Goal: Information Seeking & Learning: Learn about a topic

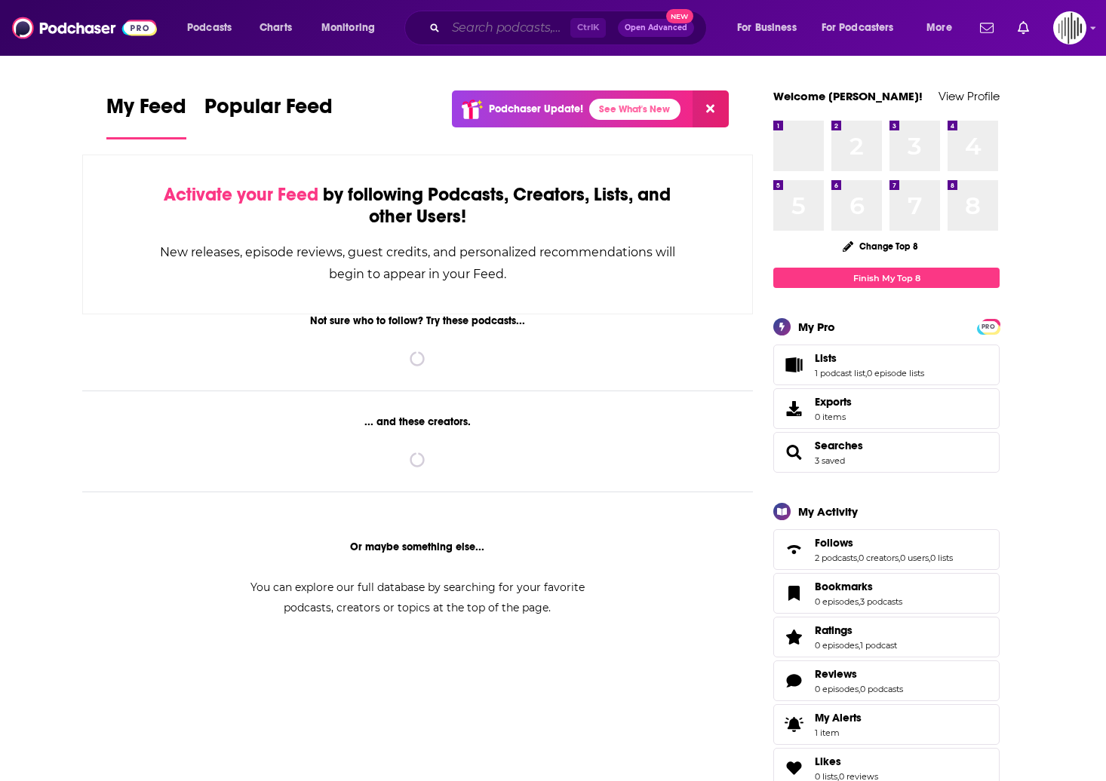
click at [508, 29] on input "Search podcasts, credits, & more..." at bounding box center [508, 28] width 124 height 24
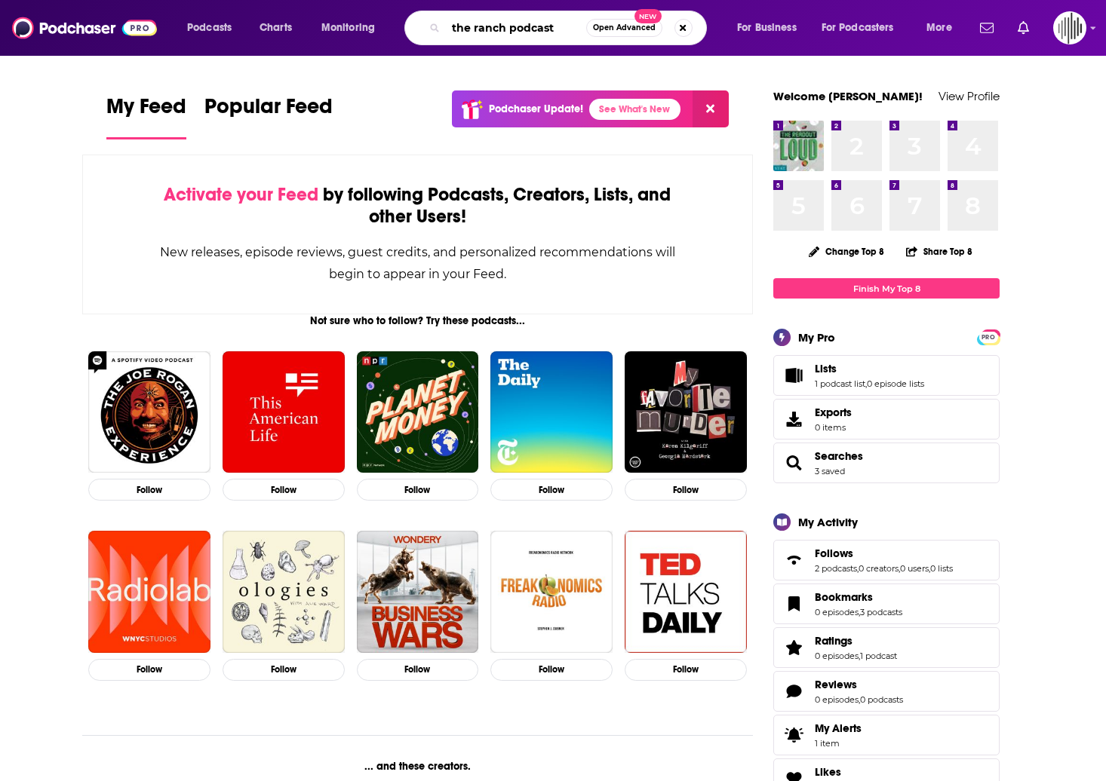
click at [537, 38] on input "the ranch podcast" at bounding box center [516, 28] width 140 height 24
type input "The Deal Ranch"
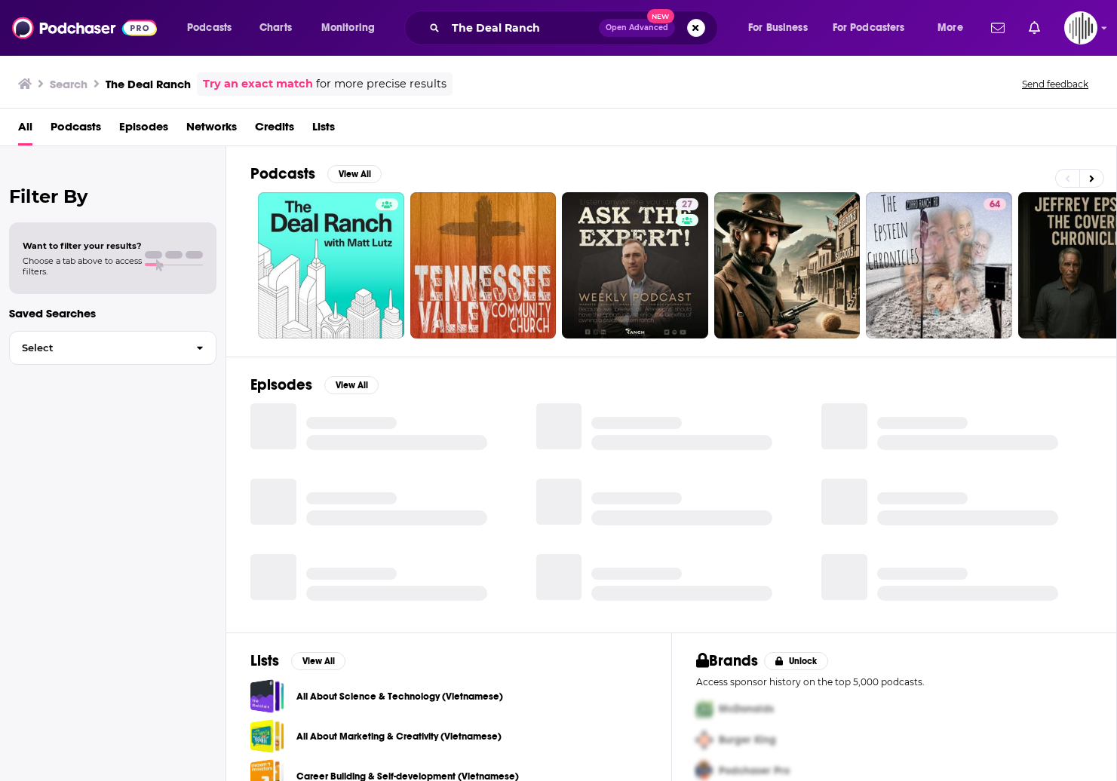
drag, startPoint x: 13, startPoint y: 732, endPoint x: 100, endPoint y: 583, distance: 172.1
click at [13, 732] on div "Filter By Want to filter your results? Choose a tab above to access filters. Sa…" at bounding box center [113, 536] width 226 height 781
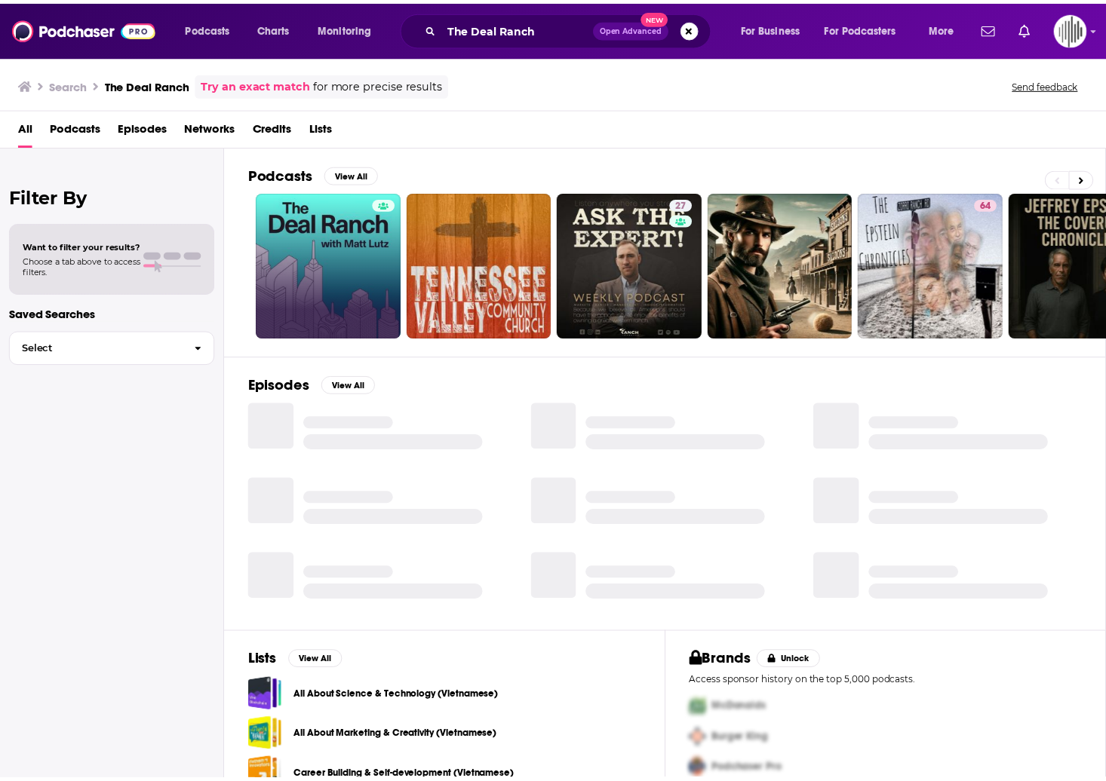
scroll to position [1, 0]
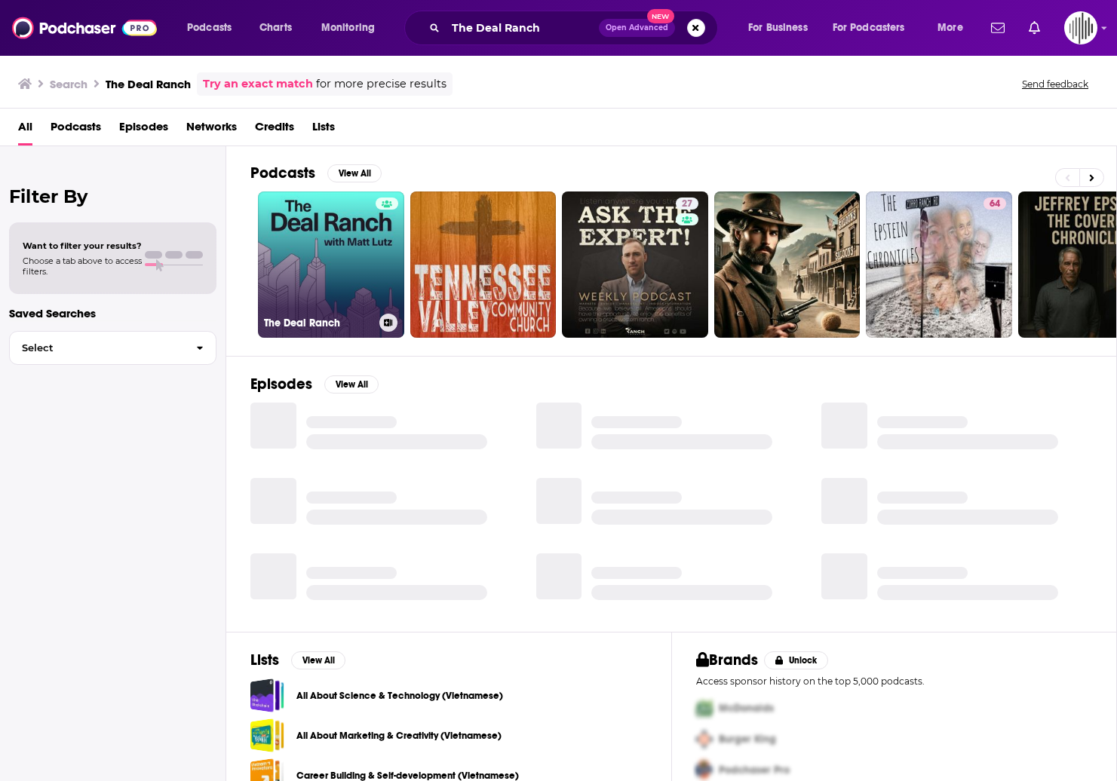
click at [353, 238] on link "The Deal Ranch" at bounding box center [331, 265] width 146 height 146
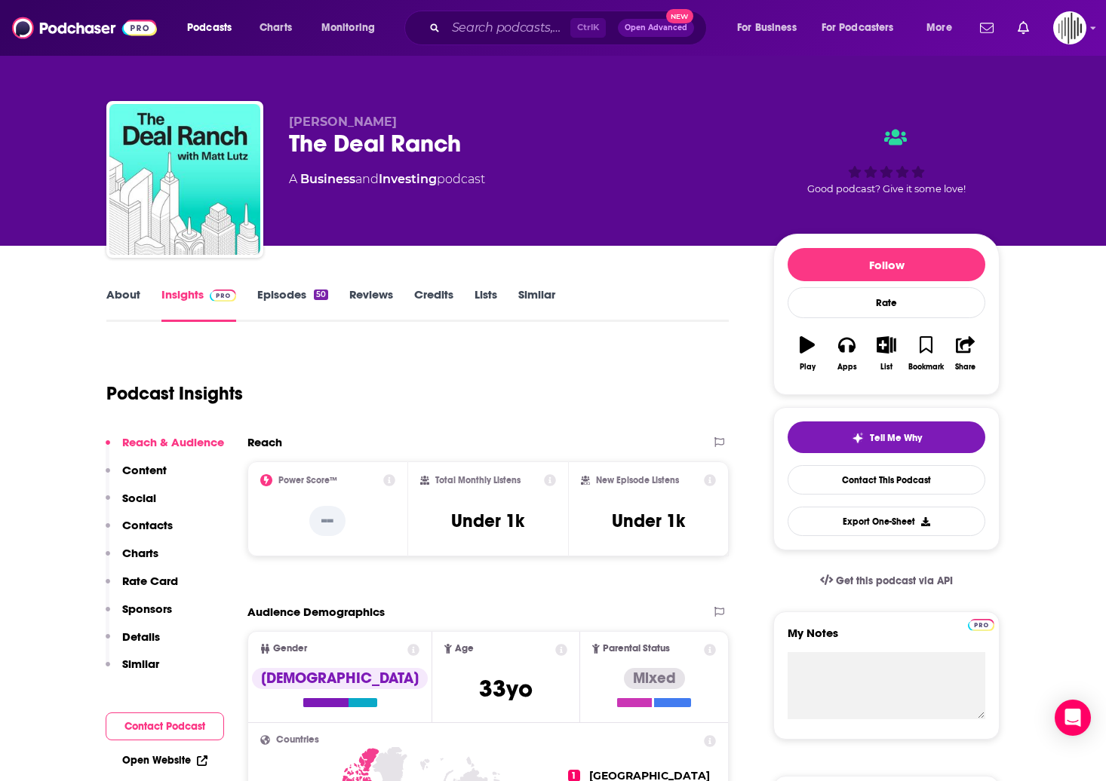
click at [382, 294] on link "Reviews" at bounding box center [371, 304] width 44 height 35
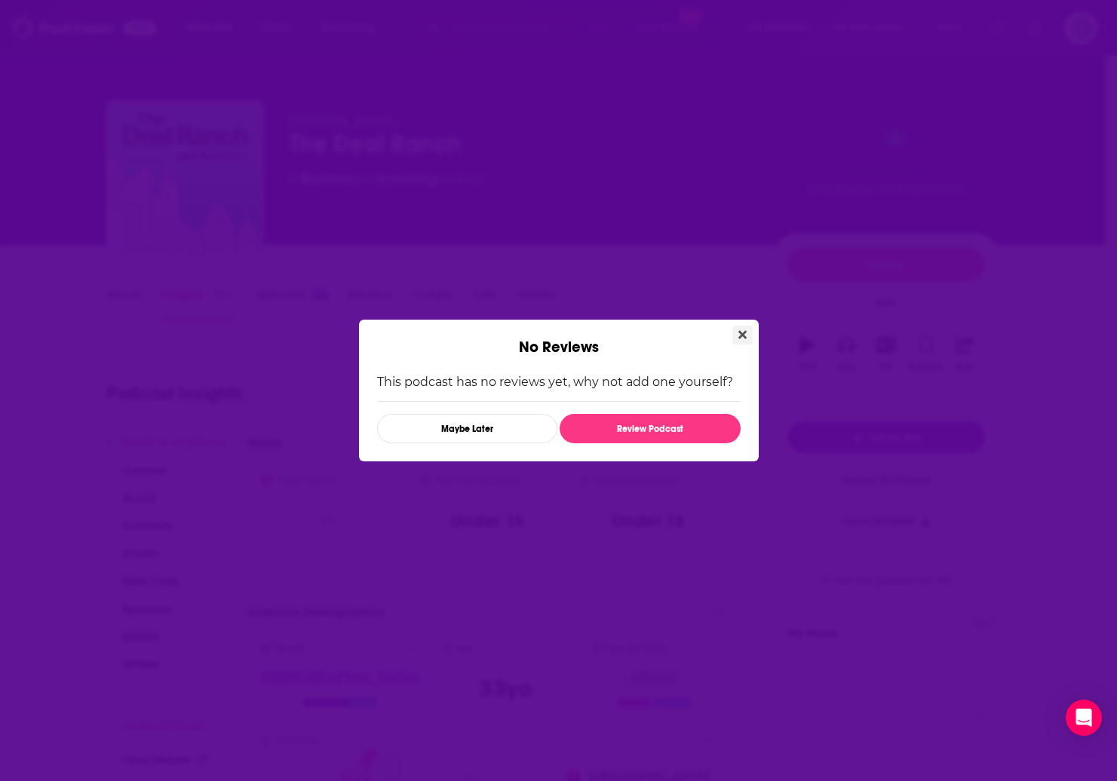
click at [744, 327] on button "Close" at bounding box center [742, 335] width 20 height 19
